Goal: Transaction & Acquisition: Purchase product/service

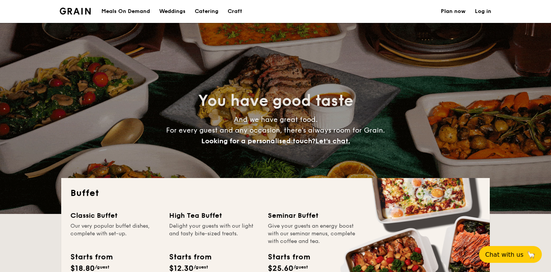
select select
click at [210, 11] on h1 "Catering" at bounding box center [207, 11] width 24 height 23
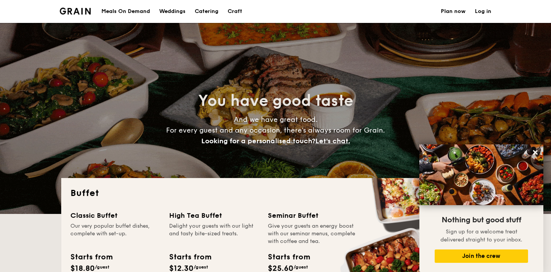
click at [129, 11] on div "Meals On Demand" at bounding box center [125, 11] width 49 height 23
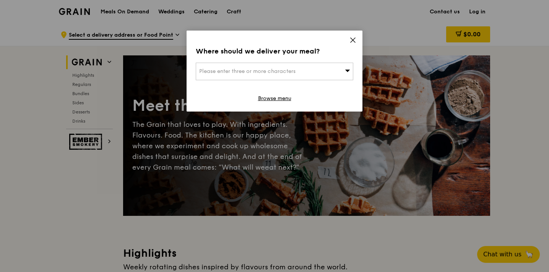
click at [353, 42] on icon at bounding box center [353, 40] width 7 height 7
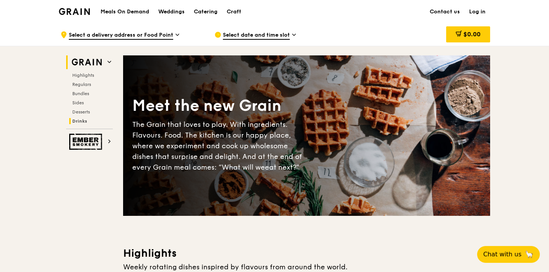
click at [78, 120] on span "Drinks" at bounding box center [79, 121] width 15 height 5
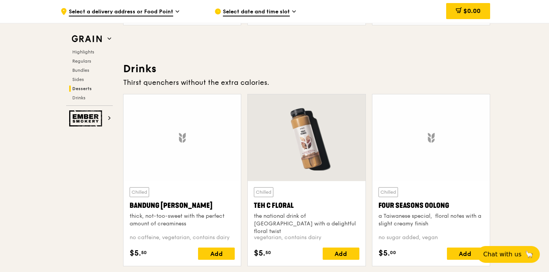
scroll to position [2615, 0]
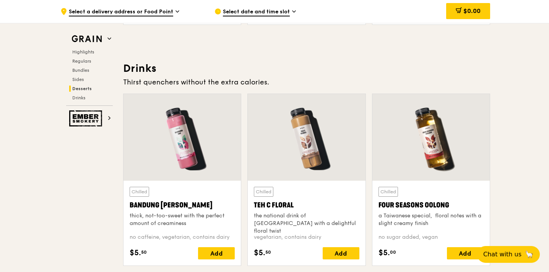
click at [295, 166] on div at bounding box center [306, 137] width 117 height 87
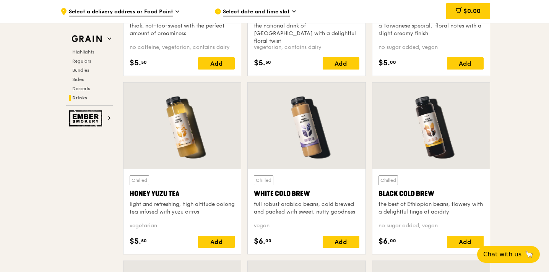
scroll to position [2823, 0]
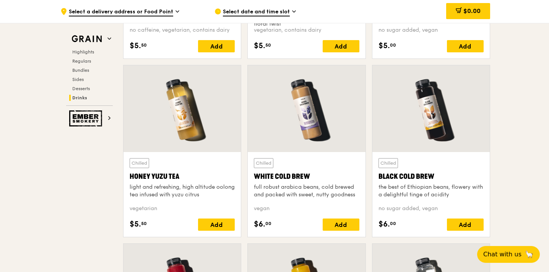
click at [162, 171] on div "Chilled Honey Yuzu Tea light and refreshing, high altitude oolong tea infused w…" at bounding box center [182, 178] width 105 height 41
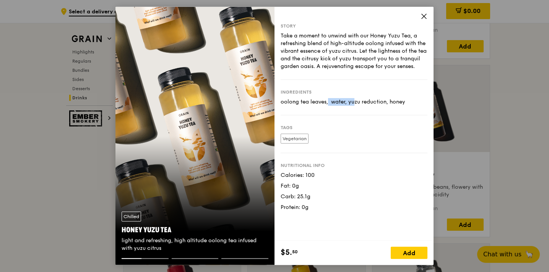
drag, startPoint x: 289, startPoint y: 111, endPoint x: 319, endPoint y: 111, distance: 30.2
click at [319, 106] on div "oolong tea leaves,  water, yuzu reduction, honey" at bounding box center [354, 102] width 147 height 8
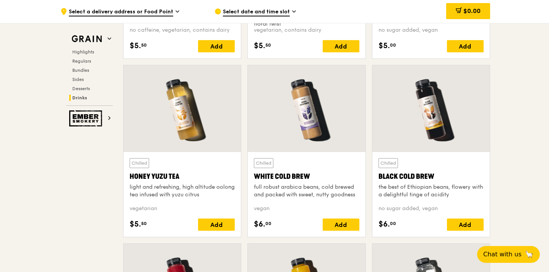
click at [472, 112] on div at bounding box center [431, 108] width 117 height 87
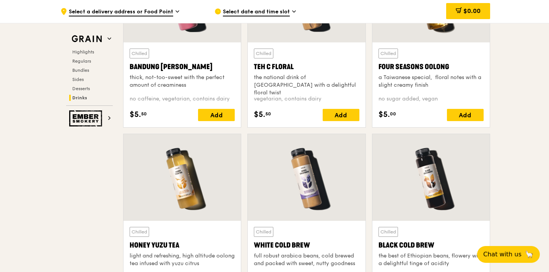
scroll to position [2701, 0]
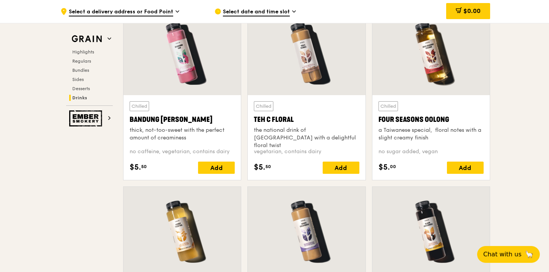
click at [453, 60] on div at bounding box center [431, 51] width 117 height 87
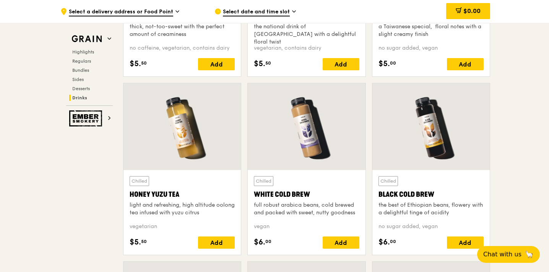
scroll to position [2802, 0]
